Goal: Find specific page/section: Find specific page/section

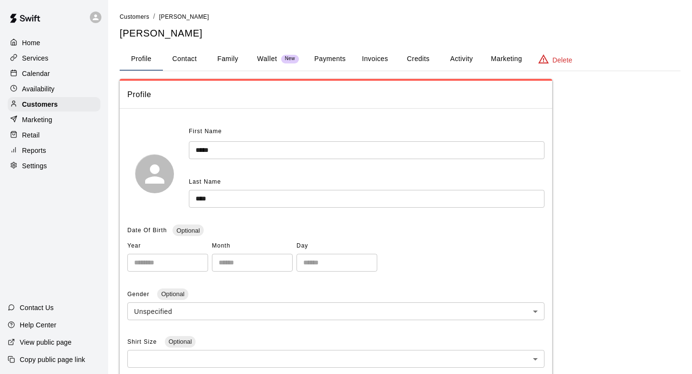
click at [147, 21] on li "Customers" at bounding box center [135, 17] width 30 height 11
click at [140, 18] on span "Customers" at bounding box center [135, 16] width 30 height 7
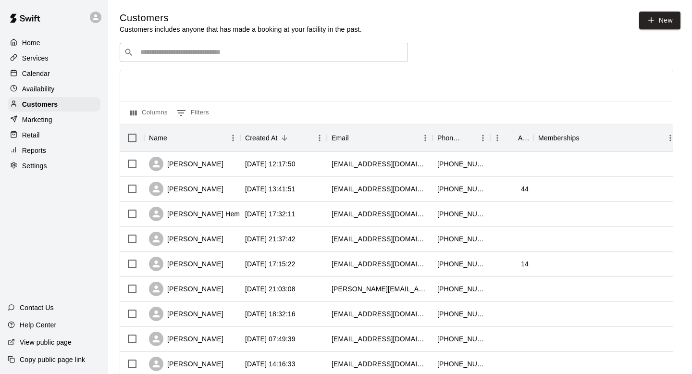
click at [234, 46] on div "​ ​" at bounding box center [264, 52] width 288 height 19
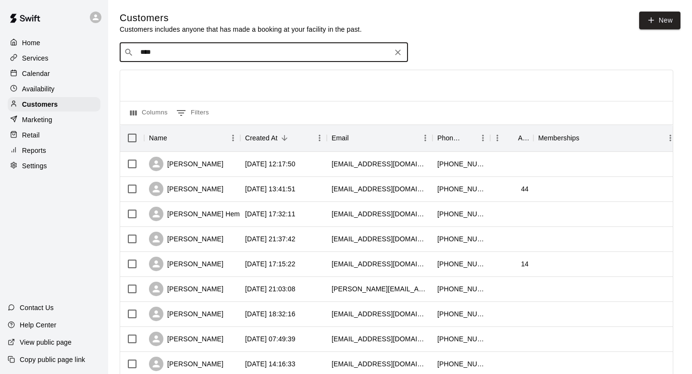
type input "*****"
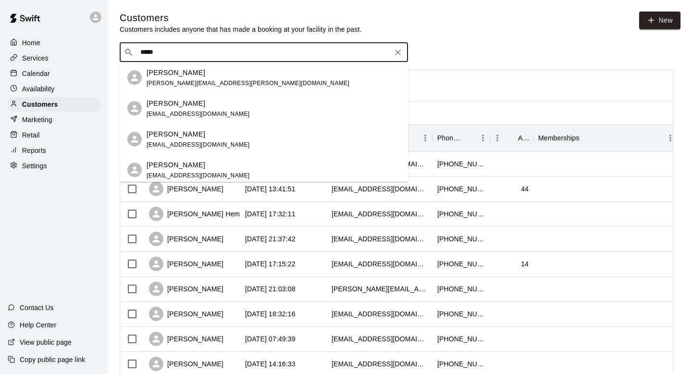
click at [192, 133] on div "[PERSON_NAME]" at bounding box center [197, 134] width 103 height 10
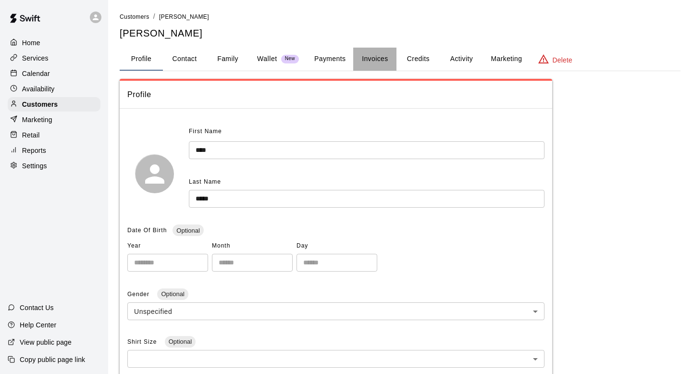
click at [380, 55] on button "Invoices" at bounding box center [374, 59] width 43 height 23
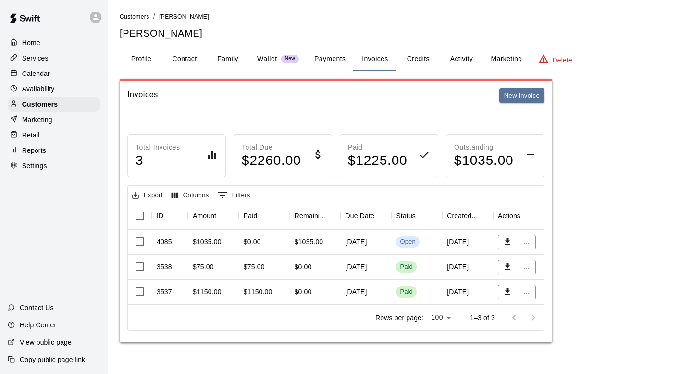
click at [463, 61] on button "Activity" at bounding box center [460, 59] width 43 height 23
